Goal: Information Seeking & Learning: Learn about a topic

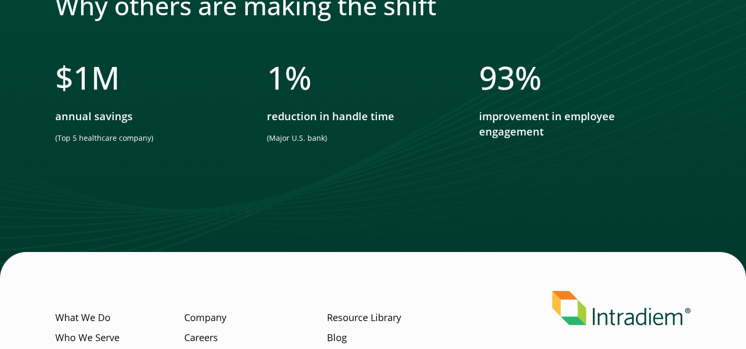
scroll to position [944, 0]
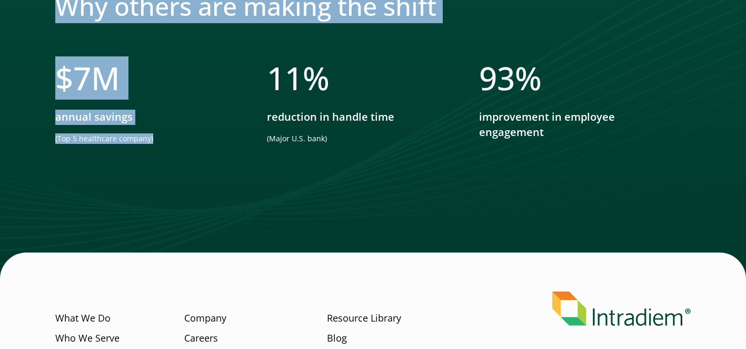
drag, startPoint x: 55, startPoint y: 82, endPoint x: 166, endPoint y: 135, distance: 123.6
click at [166, 135] on div "Why others are making the shift $ 7 M annual savings (Top 5 healthcare company)…" at bounding box center [373, 88] width 746 height 381
click at [166, 135] on p "(Top 5 healthcare company)" at bounding box center [150, 138] width 190 height 11
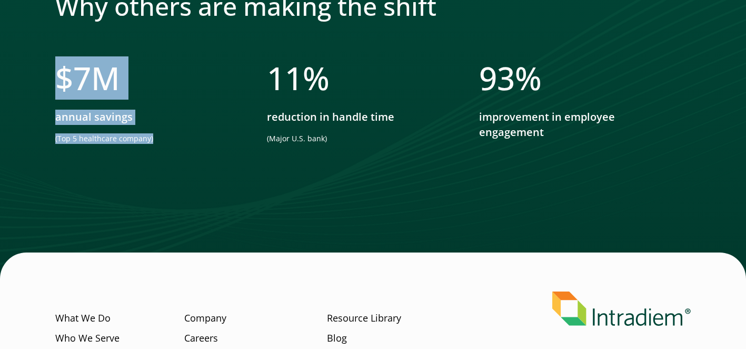
drag, startPoint x: 162, startPoint y: 138, endPoint x: 61, endPoint y: 84, distance: 115.0
click at [61, 84] on li "$ 7 M annual savings (Top 5 healthcare company)" at bounding box center [161, 105] width 212 height 93
copy li "$ 7 M annual savings (Top 5 healthcare company)"
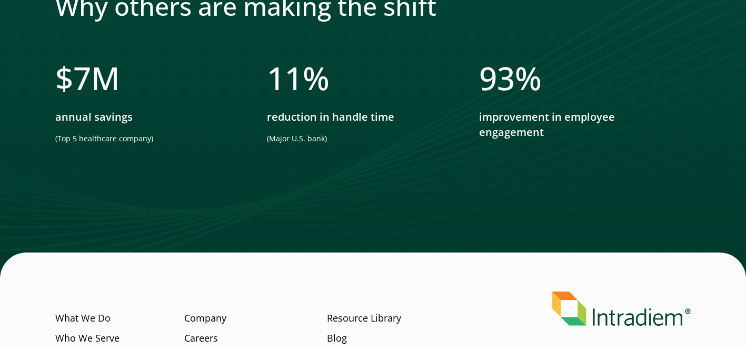
click at [405, 68] on h3 "11 %" at bounding box center [362, 78] width 190 height 38
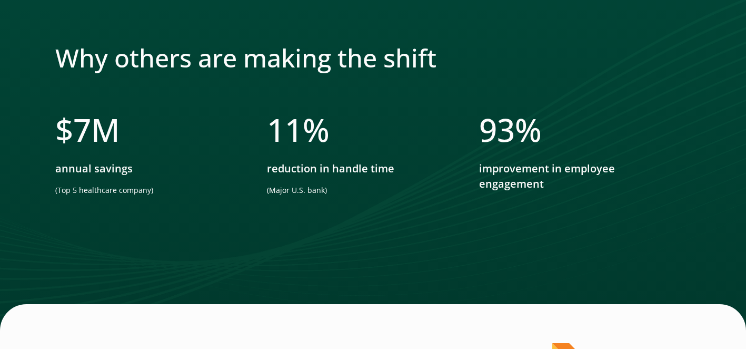
scroll to position [892, 0]
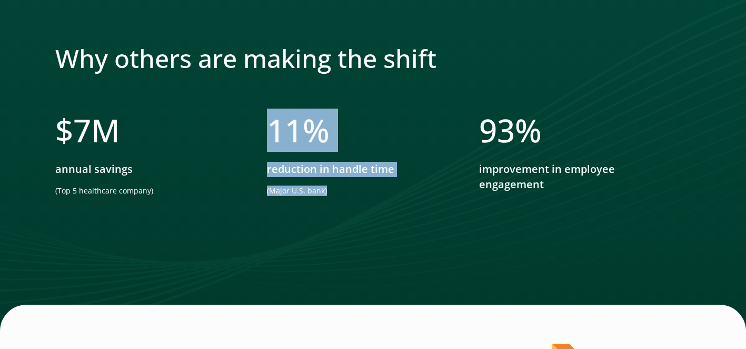
drag, startPoint x: 275, startPoint y: 128, endPoint x: 342, endPoint y: 195, distance: 94.2
click at [342, 195] on li "11 % reduction in handle time (Major U.S. bank)" at bounding box center [373, 157] width 212 height 93
copy li "11 % reduction in handle time (Major U.S. bank)"
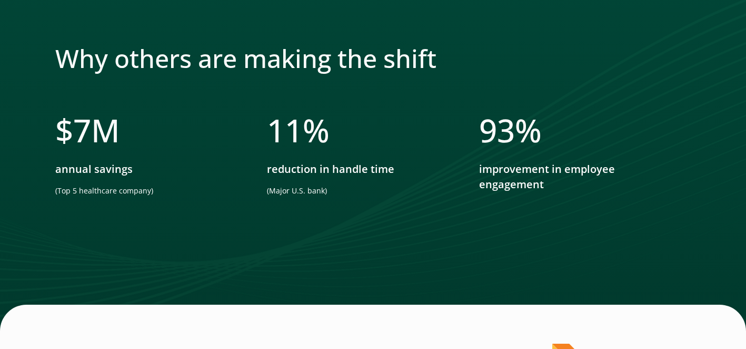
click at [410, 100] on div at bounding box center [373, 98] width 636 height 25
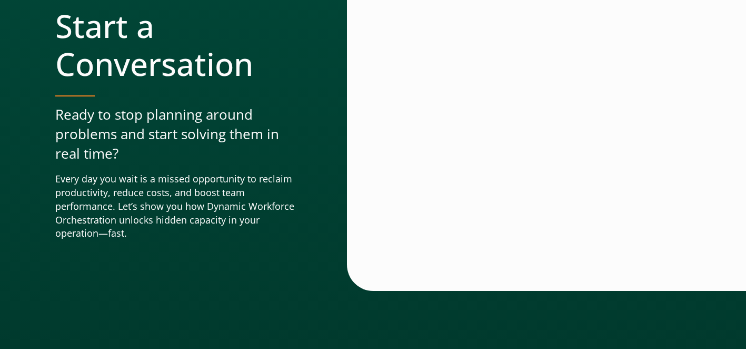
scroll to position [183, 0]
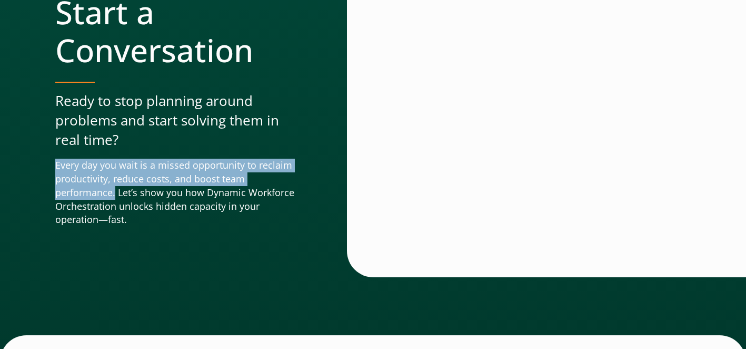
drag, startPoint x: 56, startPoint y: 171, endPoint x: 116, endPoint y: 187, distance: 62.8
click at [116, 187] on p "Every day you wait is a missed opportunity to reclaim productivity, reduce cost…" at bounding box center [180, 192] width 250 height 68
copy p "Every day you wait is a missed opportunity to reclaim productivity, reduce cost…"
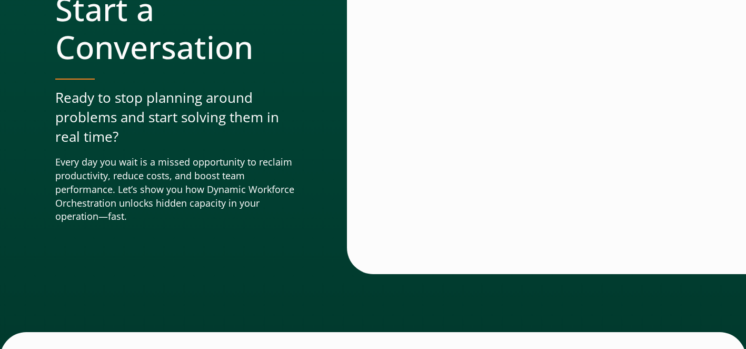
click at [283, 297] on div "Start a Conversation Ready to stop planning around problems and start solving t…" at bounding box center [373, 148] width 746 height 419
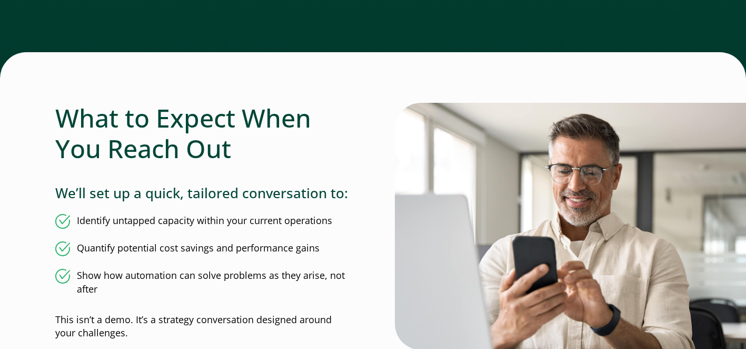
scroll to position [596, 0]
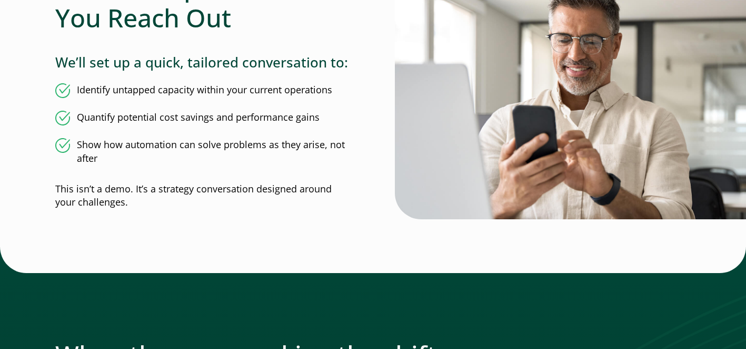
click at [41, 92] on div "Start a Conversation Ready to stop planning around problems and start solving t…" at bounding box center [373, 77] width 679 height 1097
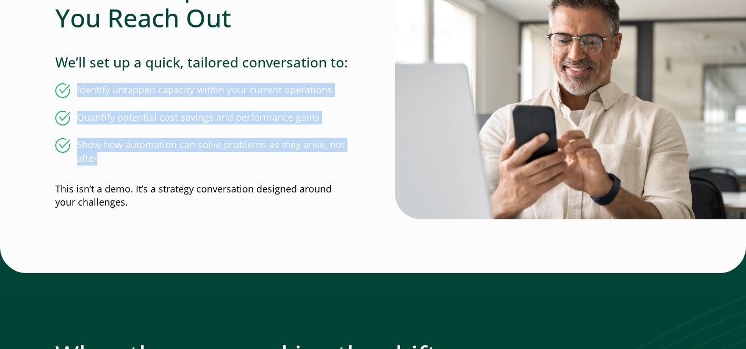
drag, startPoint x: 41, startPoint y: 90, endPoint x: 363, endPoint y: 158, distance: 329.3
click at [363, 158] on div "Start a Conversation Ready to stop planning around problems and start solving t…" at bounding box center [373, 77] width 679 height 1097
copy ul "Identify untapped capacity within your current operations Quantify potential co…"
click at [351, 72] on div "What to Expect When You Reach Out We’ll set up a quick, tailored conversation t…" at bounding box center [203, 90] width 296 height 237
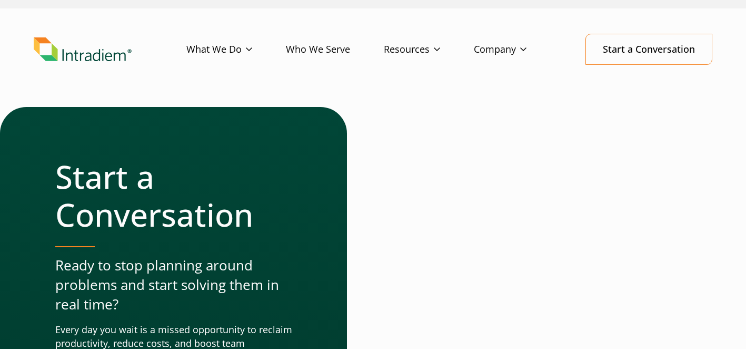
scroll to position [0, 0]
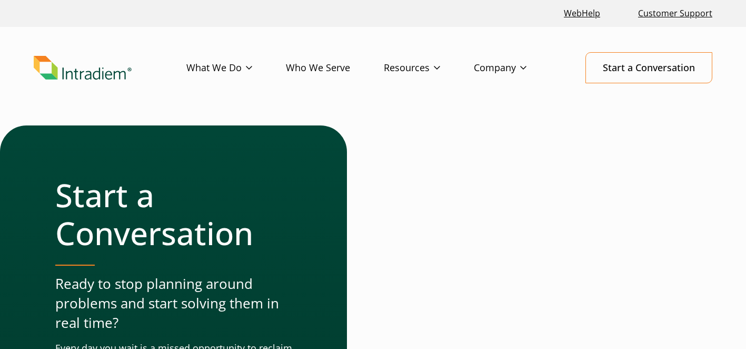
click at [70, 72] on img "Link to homepage of Intradiem" at bounding box center [83, 68] width 98 height 24
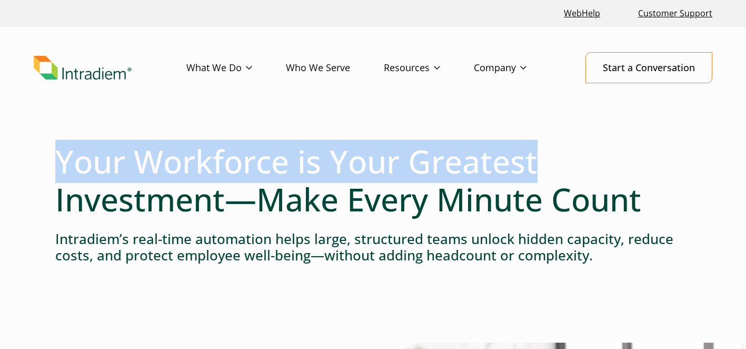
drag, startPoint x: 48, startPoint y: 164, endPoint x: 598, endPoint y: 177, distance: 549.8
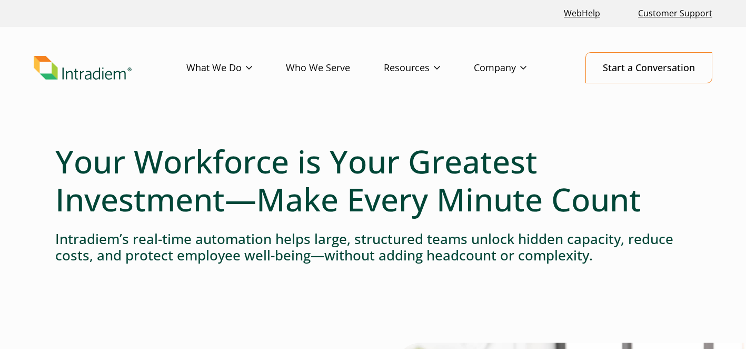
click at [630, 203] on h1 "Your Workforce is Your Greatest Investment—Make Every Minute Count" at bounding box center [373, 180] width 636 height 76
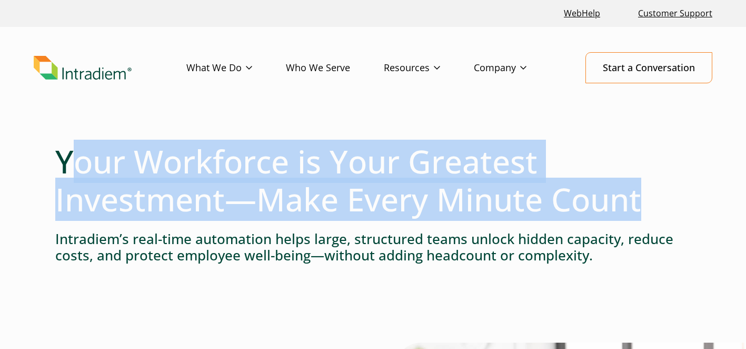
drag, startPoint x: 687, startPoint y: 210, endPoint x: 73, endPoint y: 156, distance: 616.3
click at [73, 156] on h1 "Your Workforce is Your Greatest Investment—Make Every Minute Count" at bounding box center [373, 180] width 636 height 76
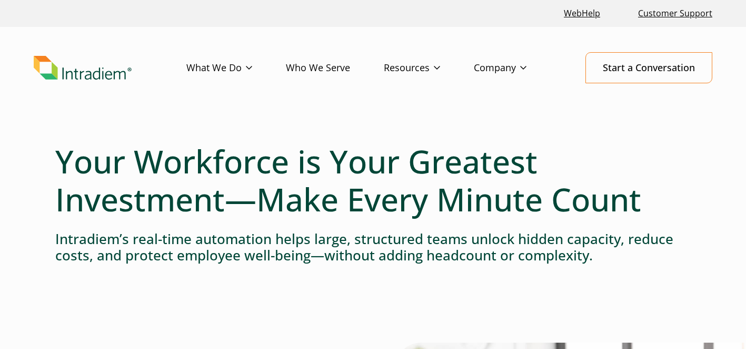
click at [130, 247] on h4 "Intradiem’s real-time automation helps large, structured teams unlock hidden ca…" at bounding box center [373, 247] width 636 height 33
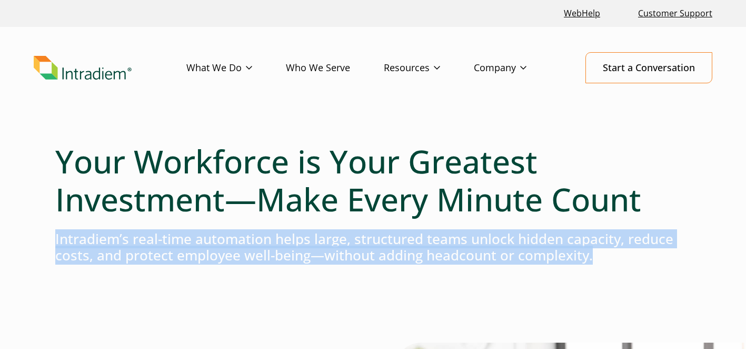
drag, startPoint x: 54, startPoint y: 236, endPoint x: 627, endPoint y: 251, distance: 573.5
copy h4 "Intradiem’s real-time automation helps large, structured teams unlock hidden ca…"
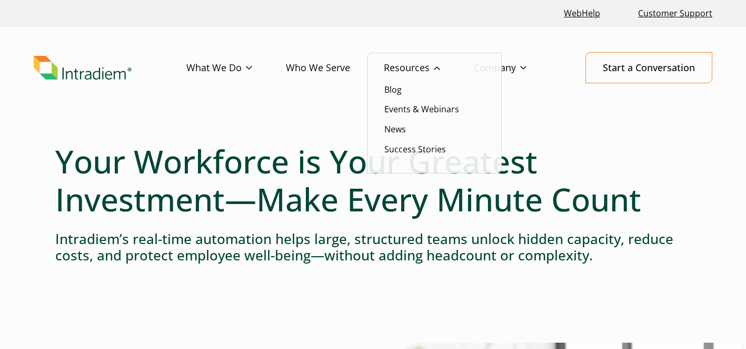
click at [375, 146] on ul "Blog Events & Webinars News Success Stories" at bounding box center [434, 113] width 135 height 121
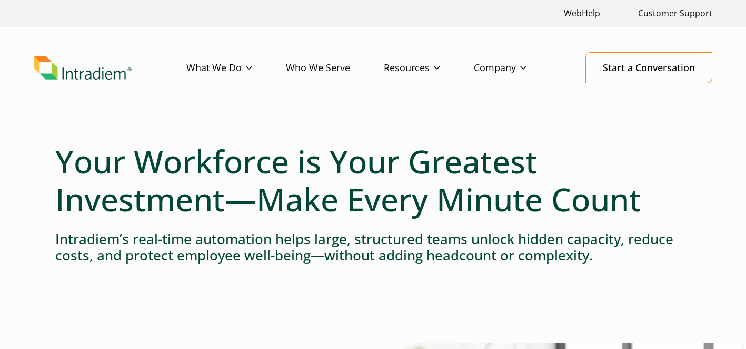
click at [297, 156] on h1 "Your Workforce is Your Greatest Investment—Make Every Minute Count" at bounding box center [373, 180] width 636 height 76
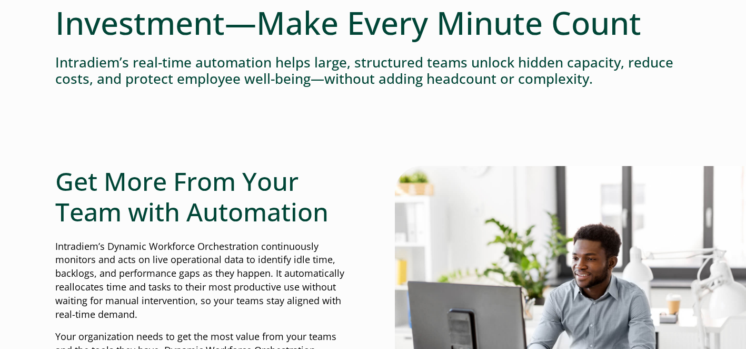
scroll to position [244, 0]
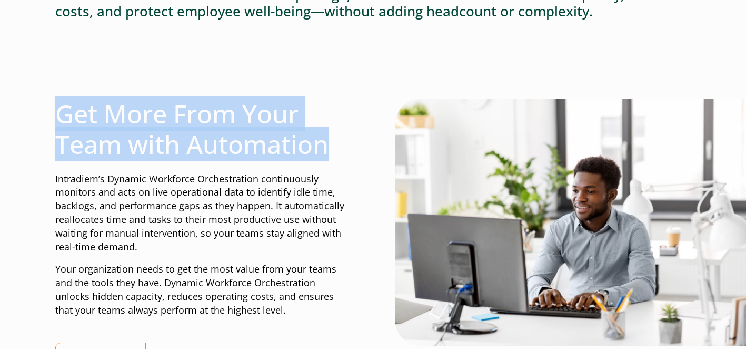
drag, startPoint x: 59, startPoint y: 118, endPoint x: 331, endPoint y: 156, distance: 274.8
click at [331, 156] on h2 "Get More From Your Team with Automation" at bounding box center [203, 128] width 296 height 61
copy h2 "Get More From Your Team with Automation"
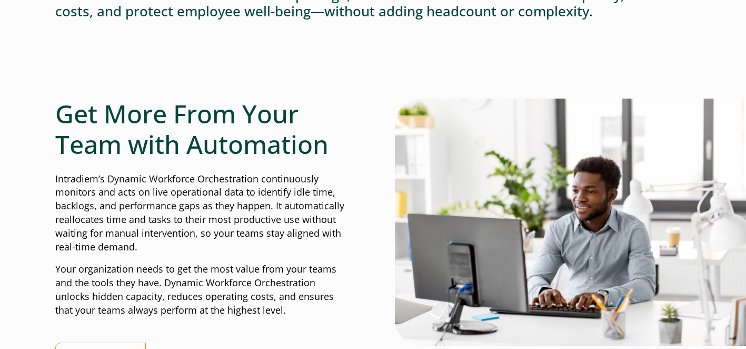
click at [372, 170] on div "Get More From Your Team with Automation Intradiem’s Dynamic Workforce Orchestra…" at bounding box center [373, 243] width 636 height 291
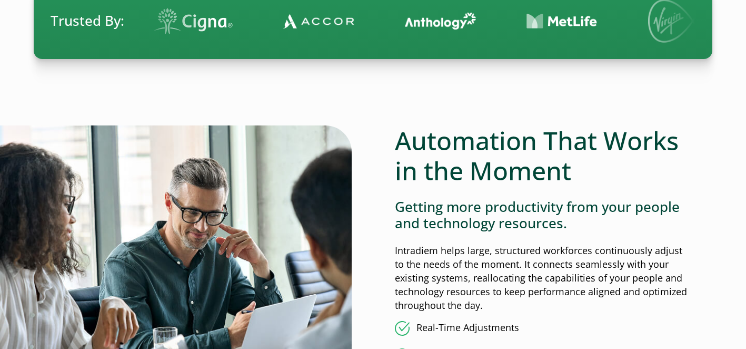
scroll to position [775, 0]
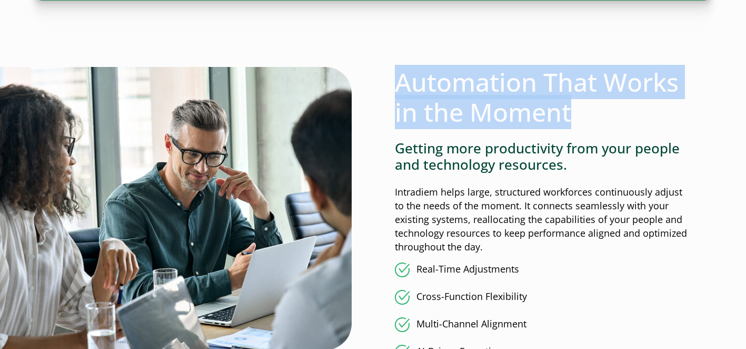
drag, startPoint x: 394, startPoint y: 84, endPoint x: 587, endPoint y: 122, distance: 196.4
click at [587, 122] on div "Automation That Works in the Moment Getting more productivity from your people …" at bounding box center [373, 272] width 636 height 410
copy h2 "Automation That Works in the Moment"
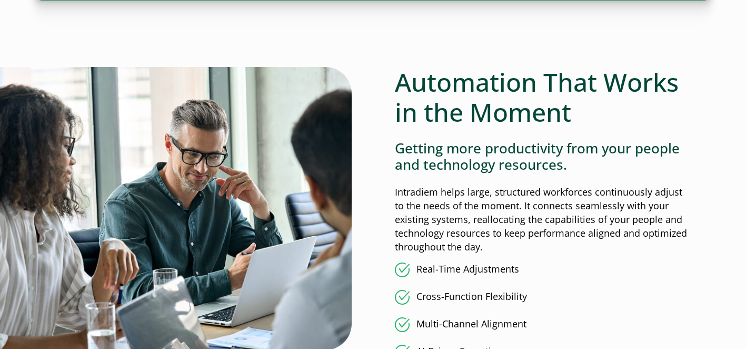
click at [405, 157] on h4 "Getting more productivity from your people and technology resources." at bounding box center [543, 156] width 296 height 33
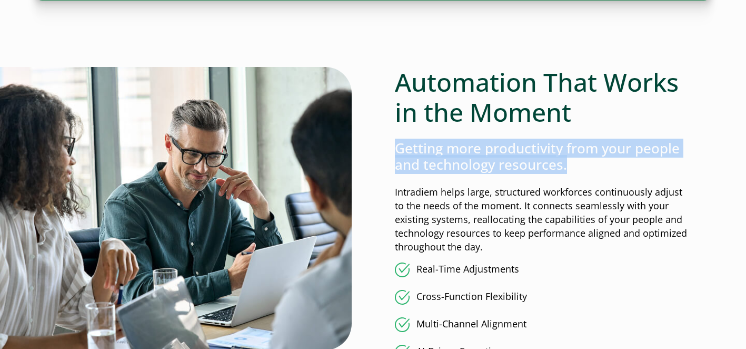
drag, startPoint x: 392, startPoint y: 152, endPoint x: 586, endPoint y: 171, distance: 194.7
click at [586, 171] on div "Automation That Works in the Moment Getting more productivity from your people …" at bounding box center [373, 272] width 636 height 410
copy h4 "Getting more productivity from your people and technology resources."
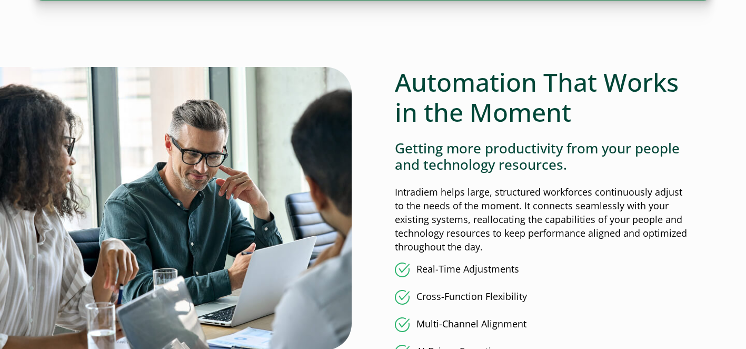
click at [434, 224] on p "Intradiem helps large, structured workforces continuously adjust to the needs o…" at bounding box center [543, 219] width 296 height 68
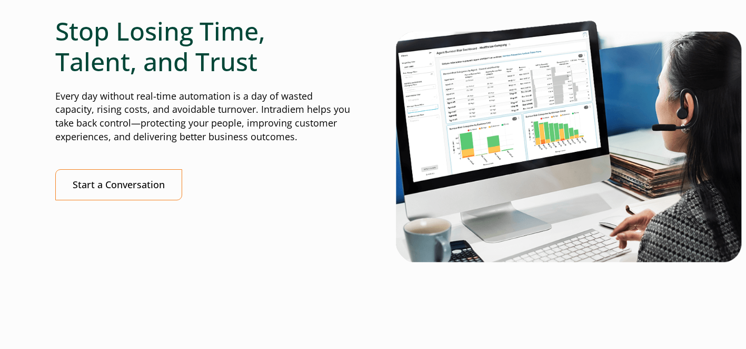
scroll to position [2314, 0]
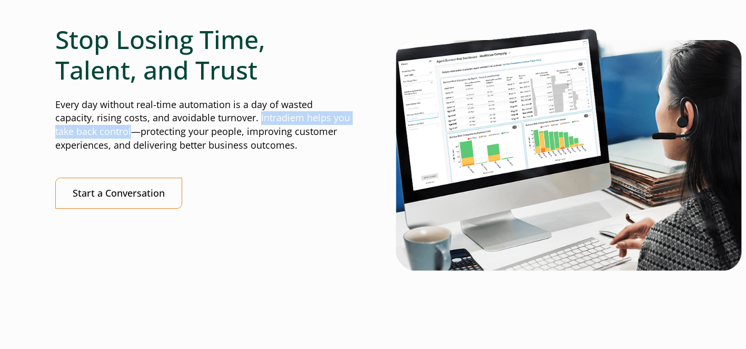
drag, startPoint x: 257, startPoint y: 121, endPoint x: 131, endPoint y: 134, distance: 126.6
click at [131, 134] on p "Every day without real-time automation is a day of wasted capacity, rising cost…" at bounding box center [203, 125] width 296 height 55
copy p "Intradiem helps you take back control"
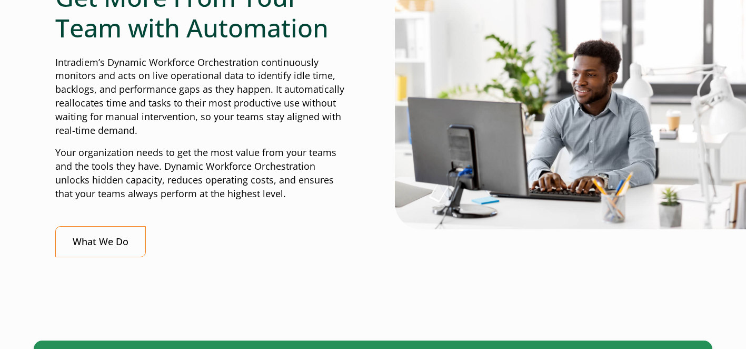
scroll to position [0, 0]
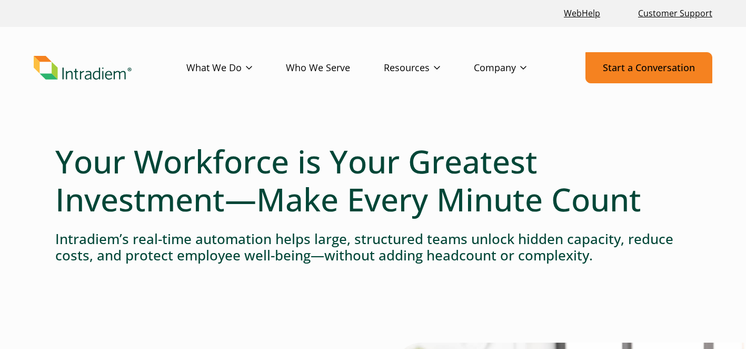
click at [653, 69] on link "Start a Conversation" at bounding box center [648, 67] width 127 height 31
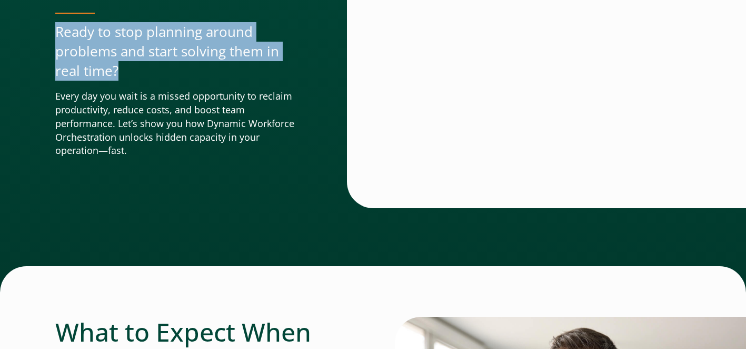
drag, startPoint x: 58, startPoint y: 38, endPoint x: 117, endPoint y: 67, distance: 65.2
click at [117, 67] on p "Ready to stop planning around problems and start solving them in real time?" at bounding box center [180, 51] width 250 height 59
copy p "Ready to stop planning around problems and start solving them in real time?"
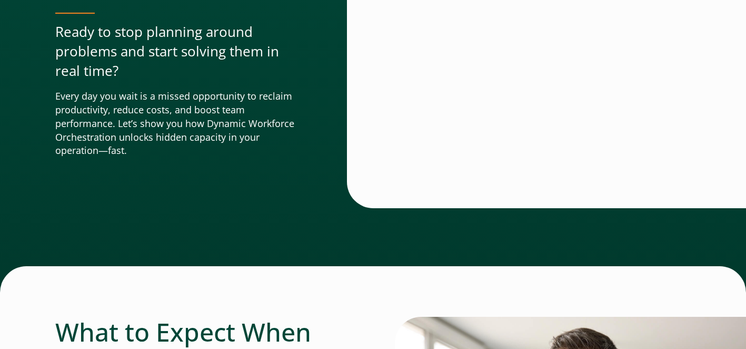
click at [240, 164] on div "Start a Conversation Ready to stop planning around problems and start solving t…" at bounding box center [214, 41] width 318 height 334
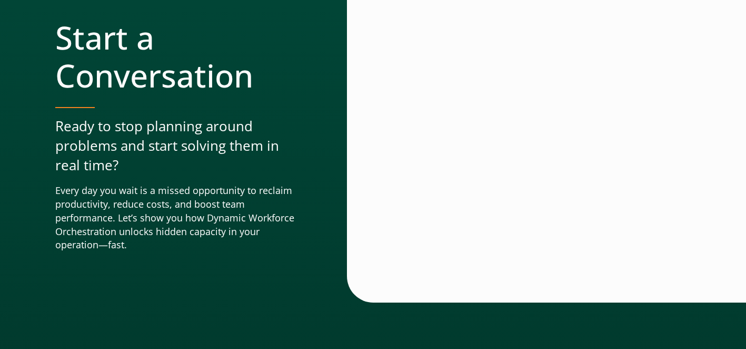
scroll to position [156, 0]
